Goal: Information Seeking & Learning: Learn about a topic

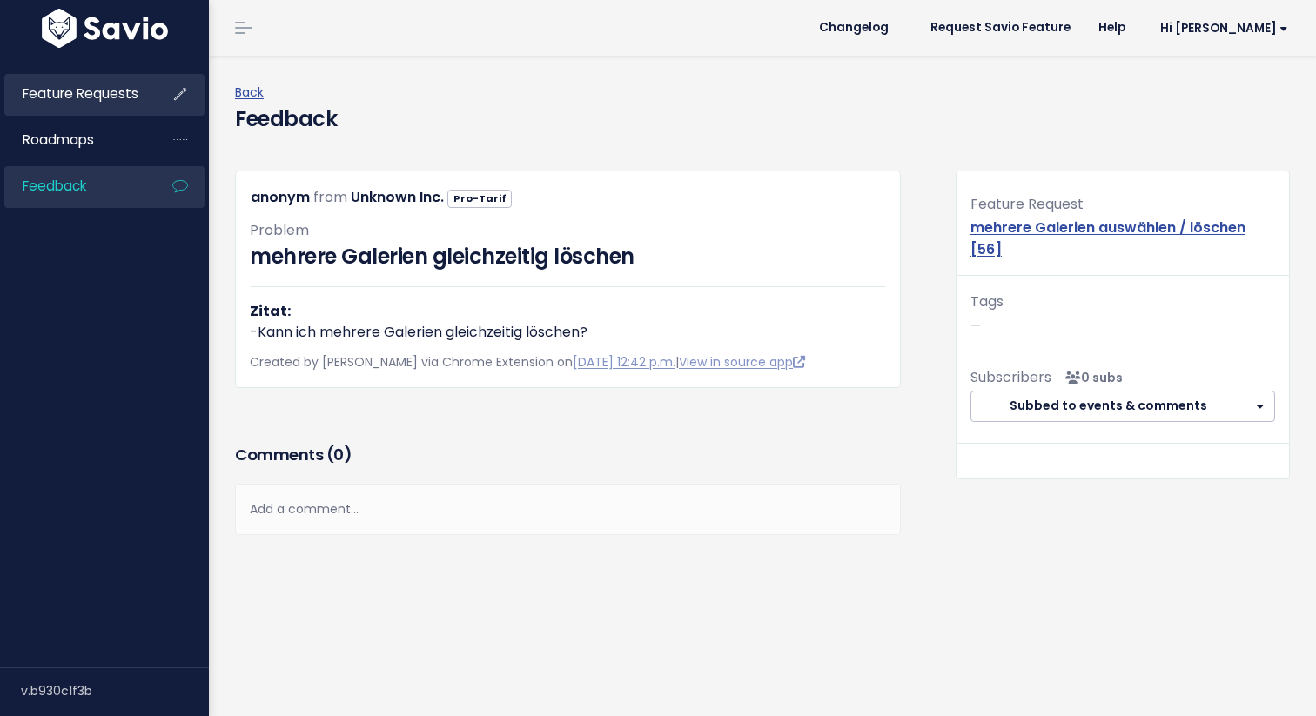
click at [183, 90] on icon at bounding box center [179, 94] width 31 height 40
click at [154, 93] on li "Feature Requests" at bounding box center [104, 95] width 200 height 42
click at [154, 95] on li "Feature Requests" at bounding box center [104, 95] width 200 height 42
click at [191, 99] on icon at bounding box center [179, 94] width 31 height 40
click at [89, 94] on span "Feature Requests" at bounding box center [81, 93] width 116 height 18
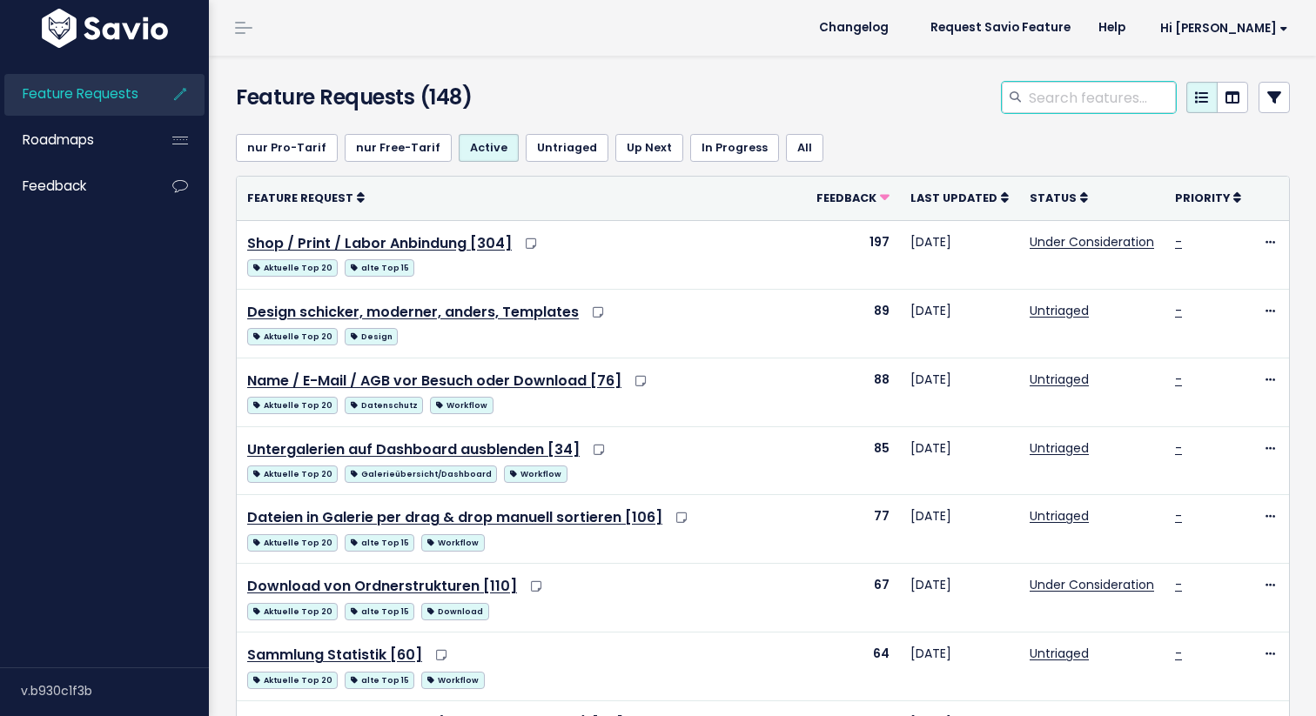
click at [1096, 91] on input "search" at bounding box center [1101, 97] width 149 height 31
type input "dashboard"
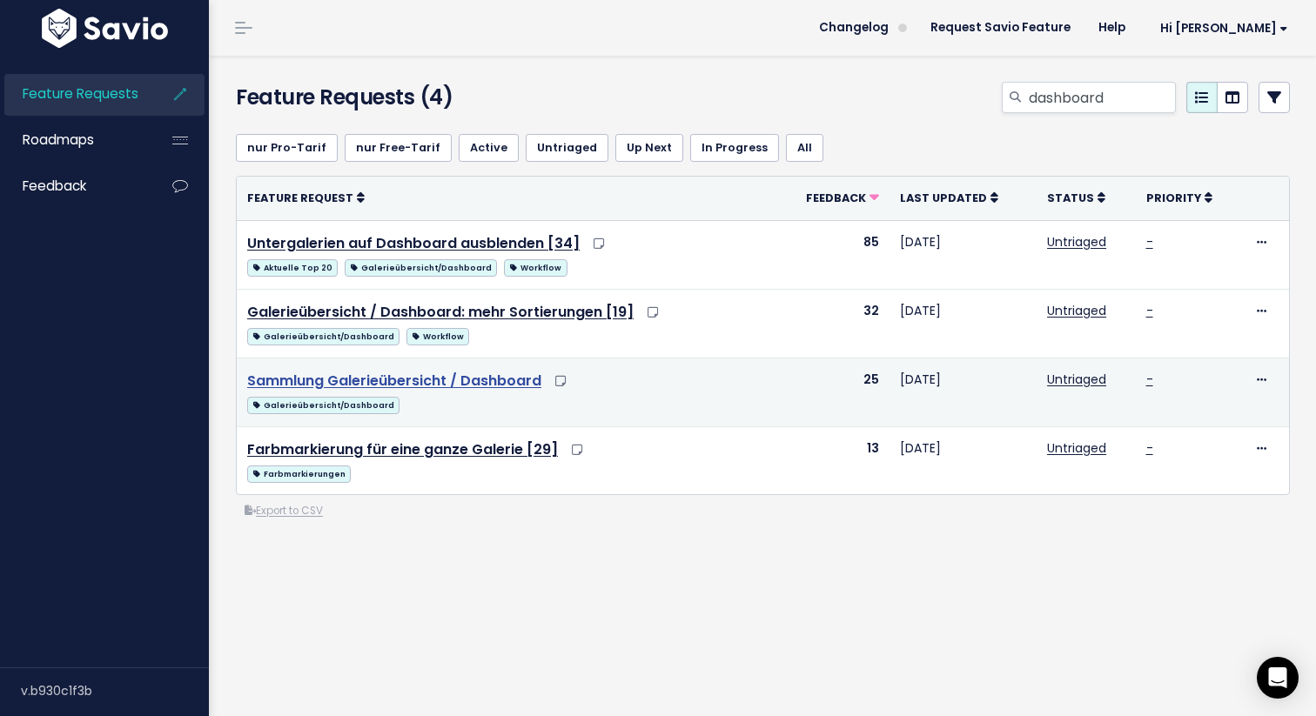
click at [508, 383] on link "Sammlung Galerieübersicht / Dashboard" at bounding box center [394, 381] width 294 height 20
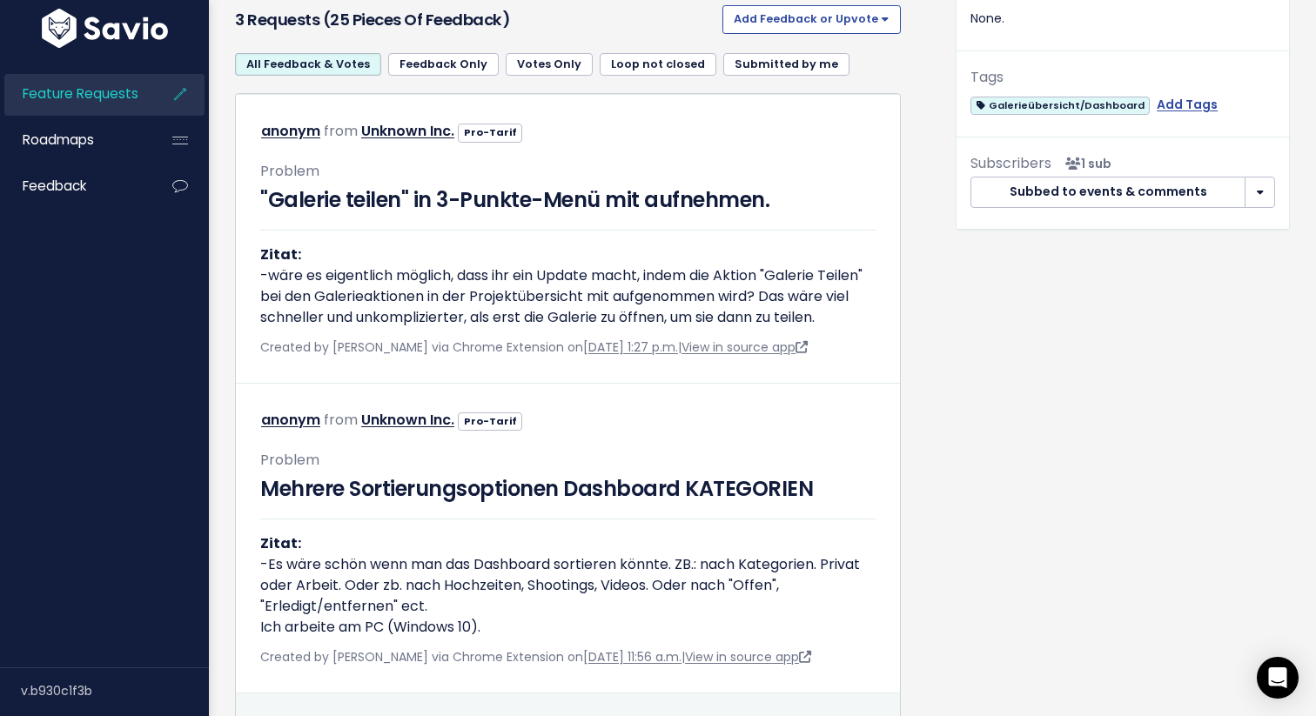
scroll to position [613, 0]
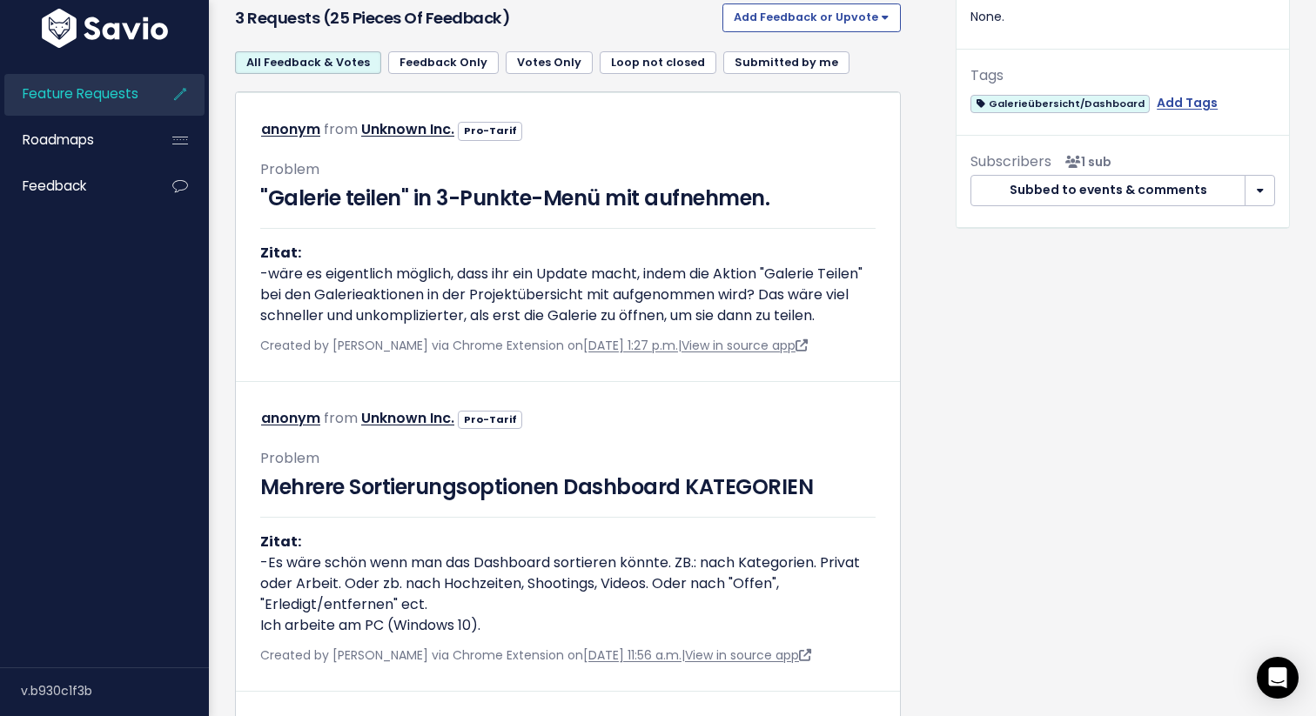
click at [137, 87] on link "Feature Requests" at bounding box center [74, 94] width 140 height 40
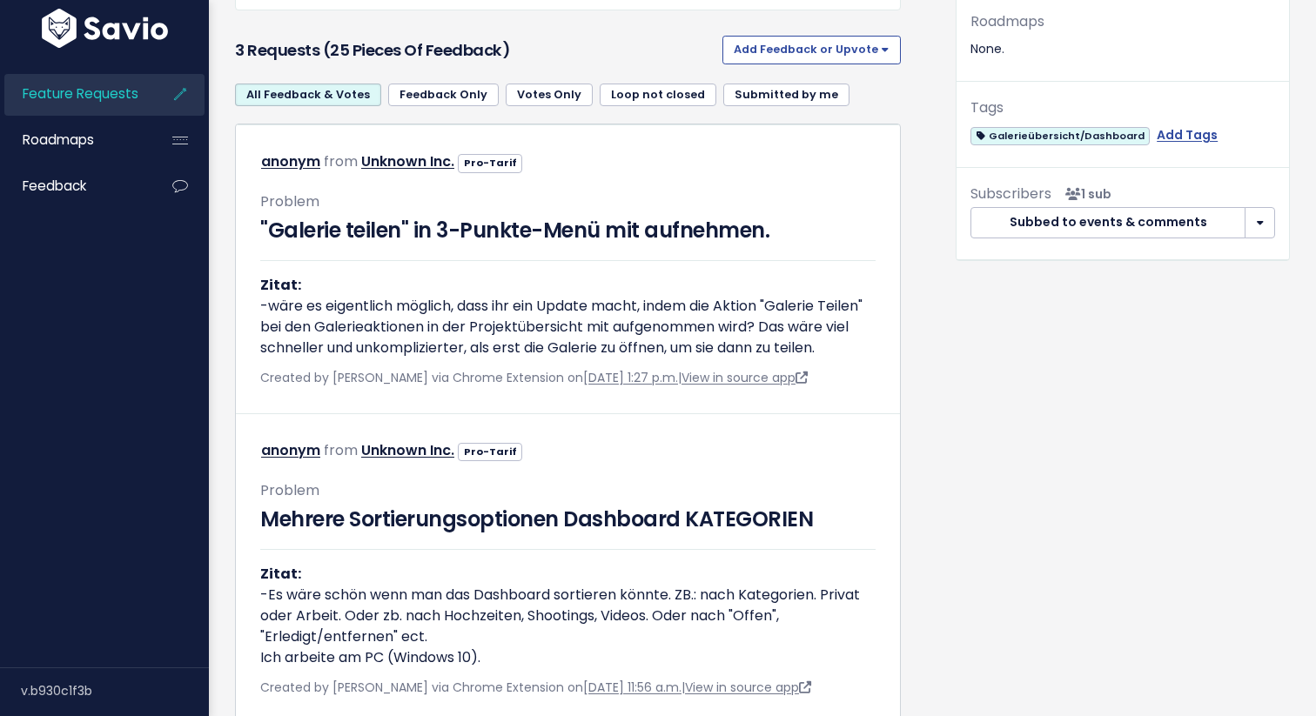
scroll to position [613, 0]
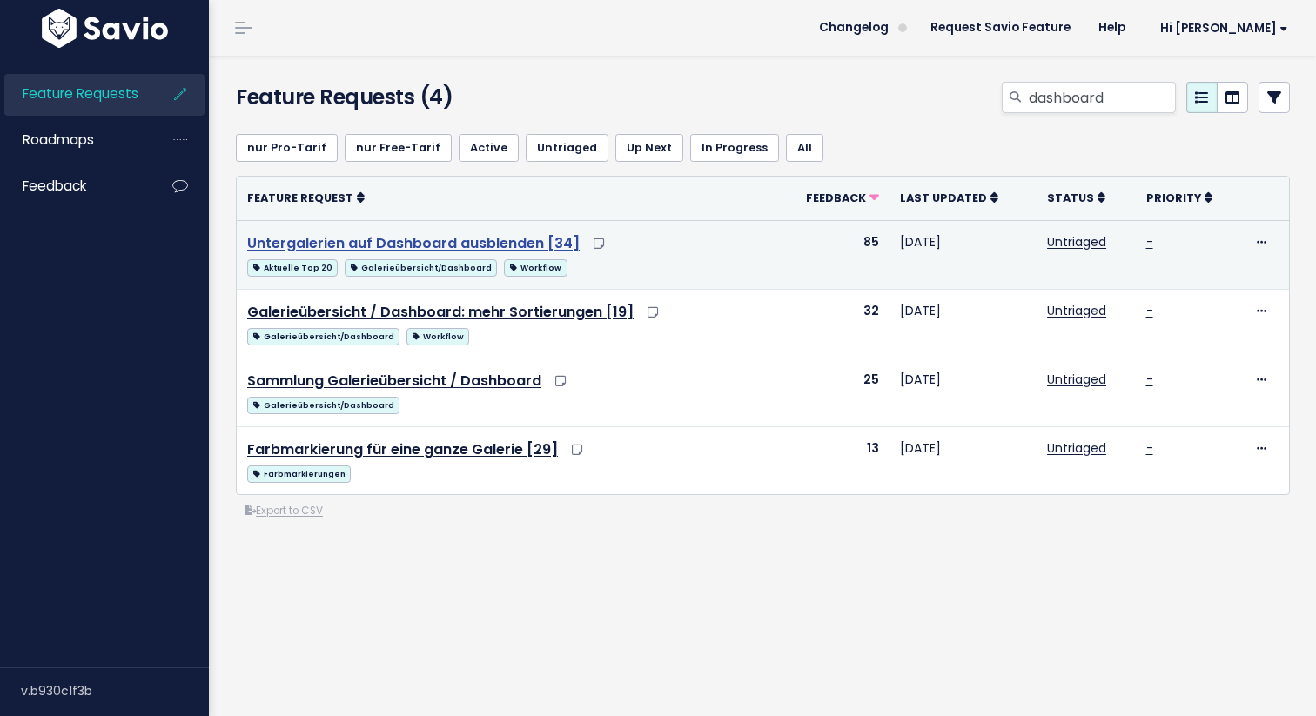
click at [507, 246] on link "Untergalerien auf Dashboard ausblenden [34]" at bounding box center [413, 243] width 332 height 20
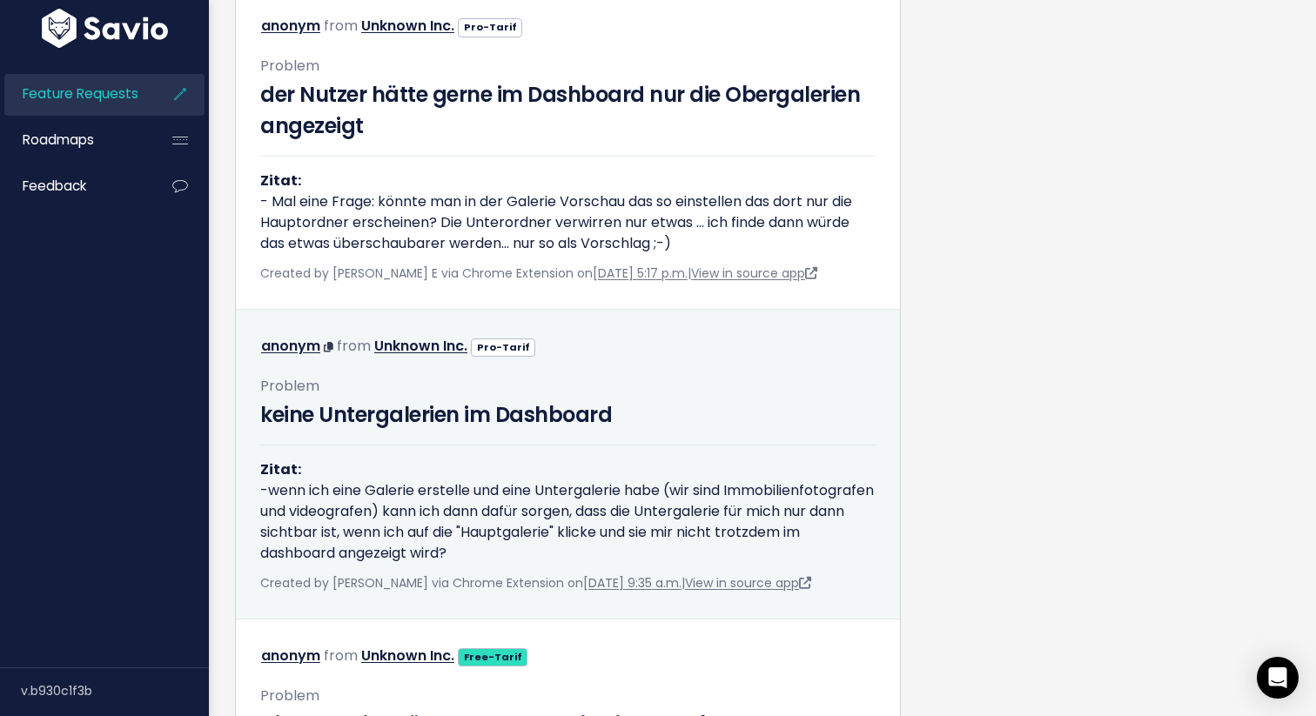
scroll to position [2870, 0]
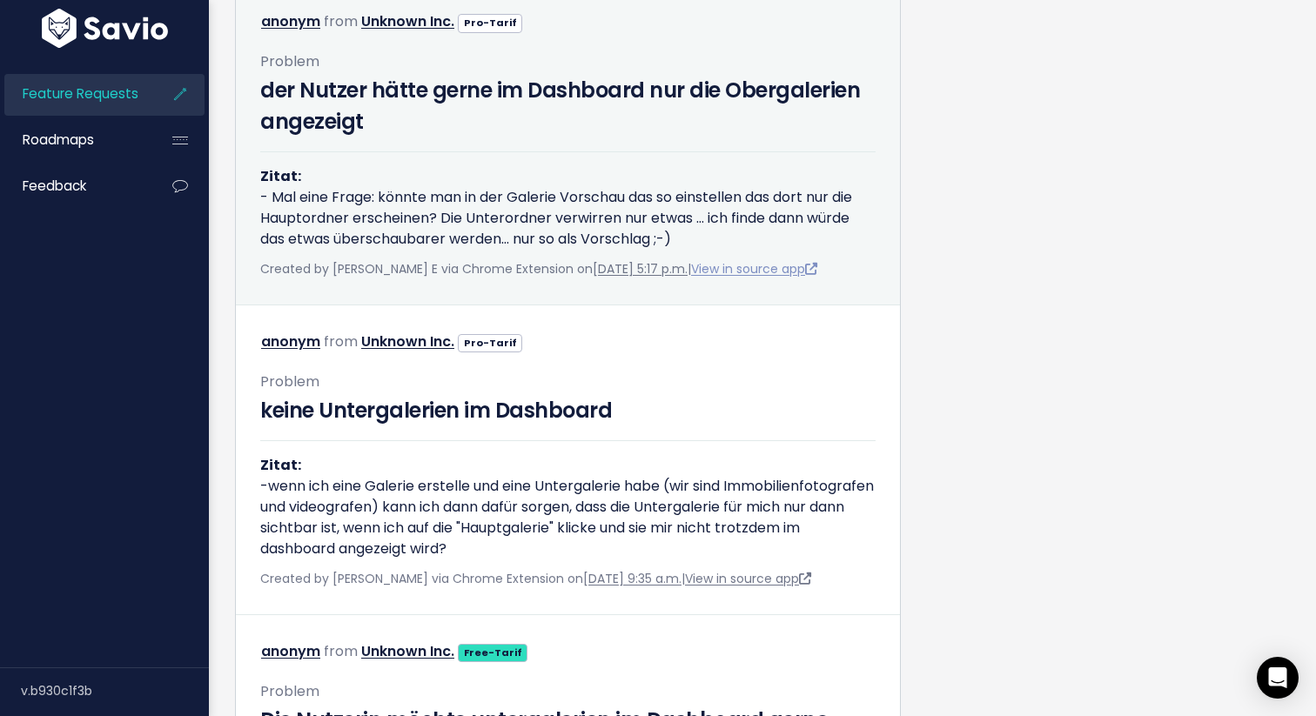
click at [720, 278] on link "View in source app" at bounding box center [754, 268] width 126 height 17
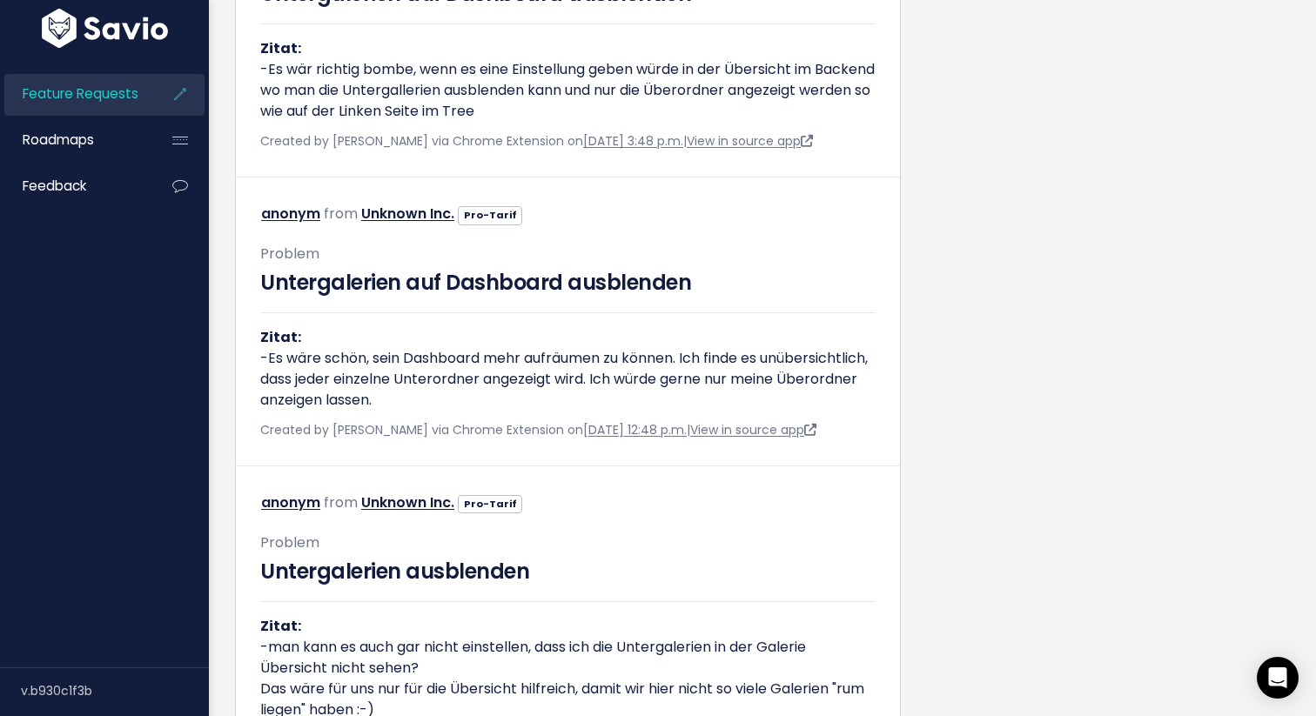
scroll to position [1469, 0]
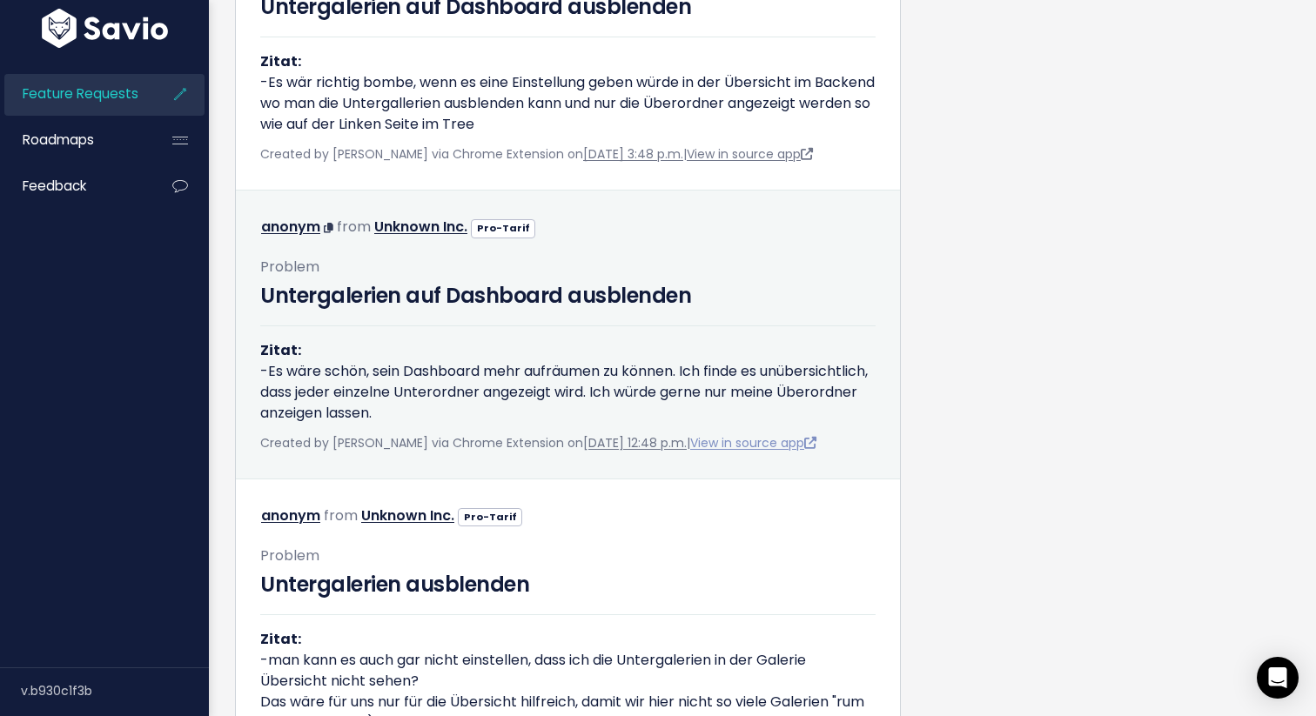
click at [750, 452] on link "View in source app" at bounding box center [753, 442] width 126 height 17
